Goal: Task Accomplishment & Management: Use online tool/utility

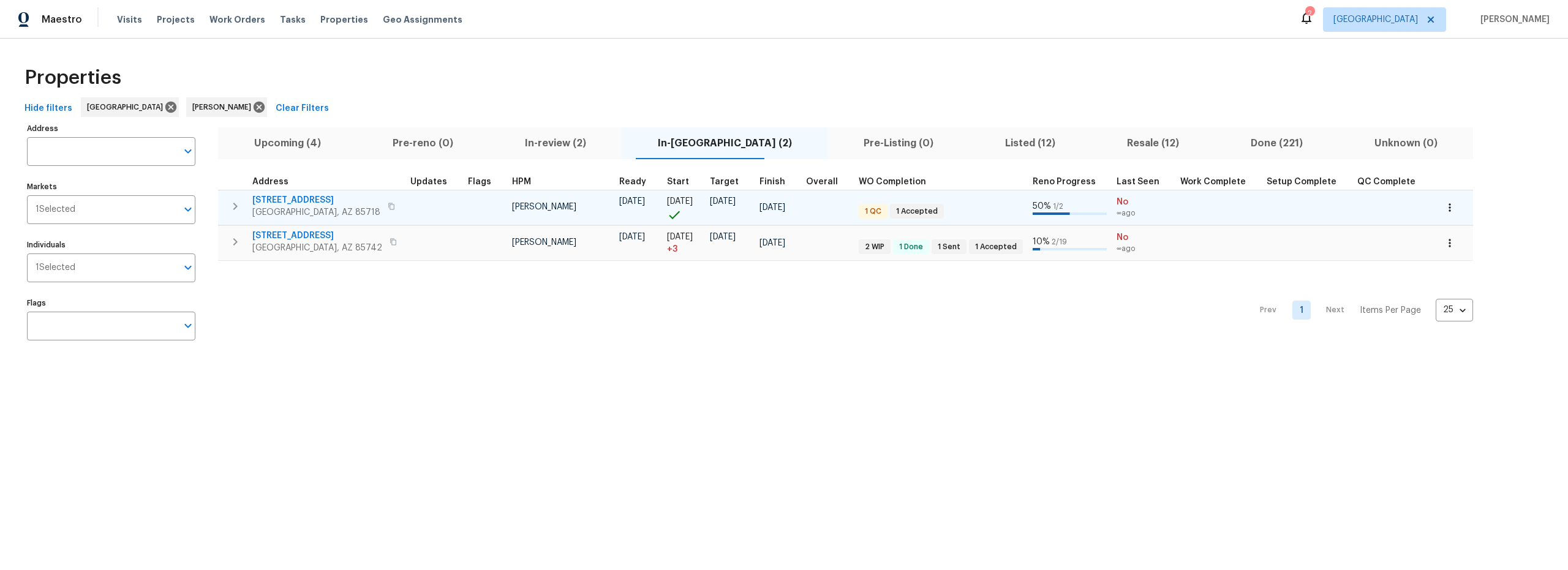
click at [463, 215] on td at bounding box center [485, 207] width 44 height 35
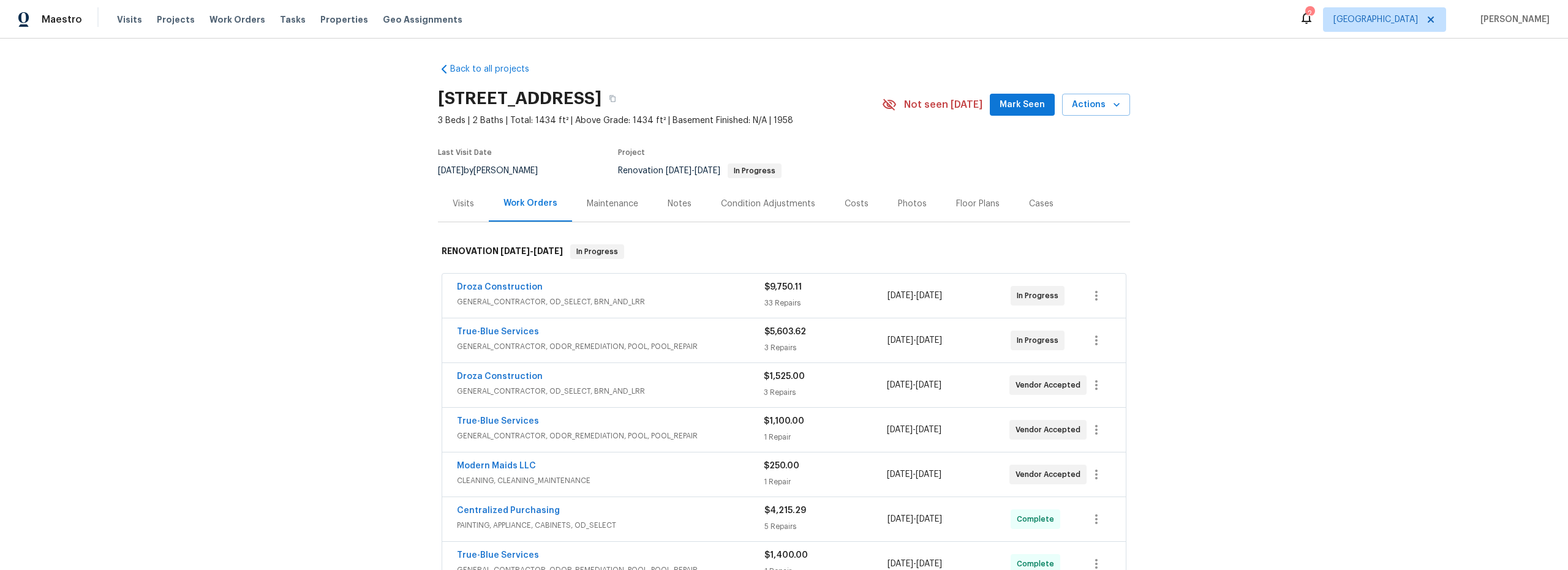
click at [1026, 107] on span "Mark Seen" at bounding box center [1022, 105] width 46 height 15
click at [679, 302] on span "GENERAL_CONTRACTOR, OD_SELECT, BRN_AND_LRR" at bounding box center [610, 302] width 307 height 12
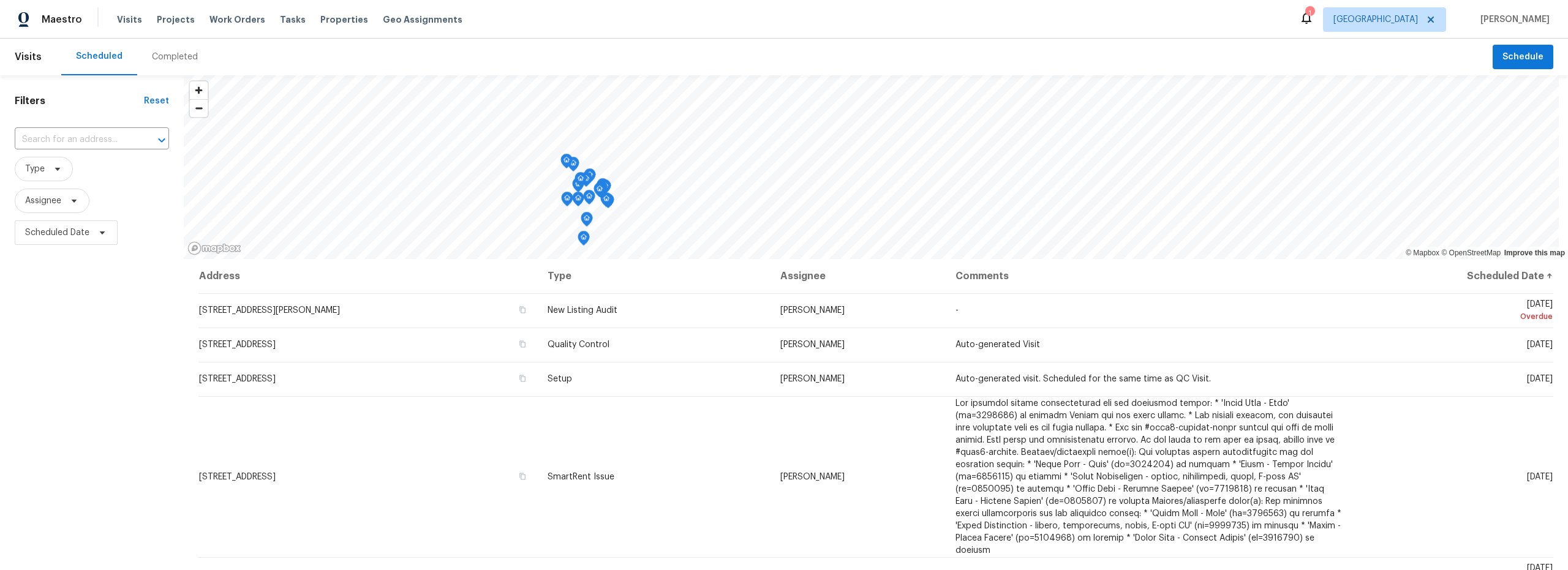
scroll to position [151, 0]
